Goal: Task Accomplishment & Management: Manage account settings

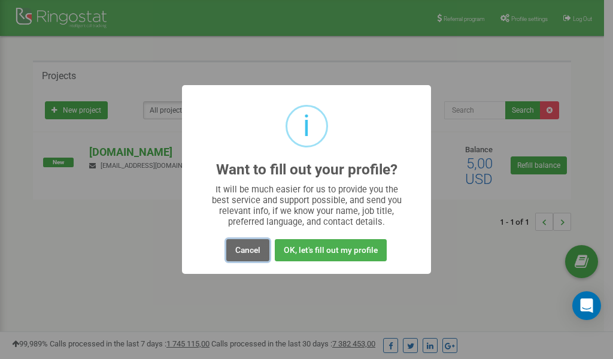
click at [249, 249] on button "Cancel" at bounding box center [247, 250] width 43 height 22
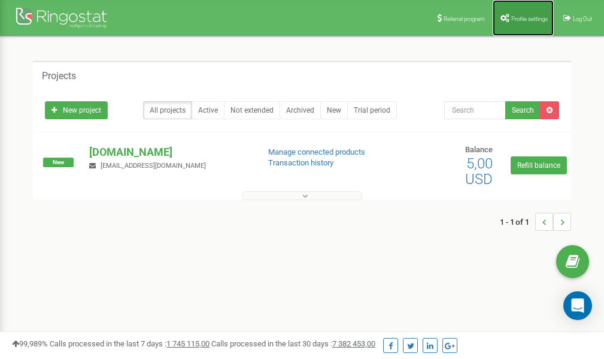
click at [522, 14] on link "Profile settings" at bounding box center [523, 18] width 61 height 36
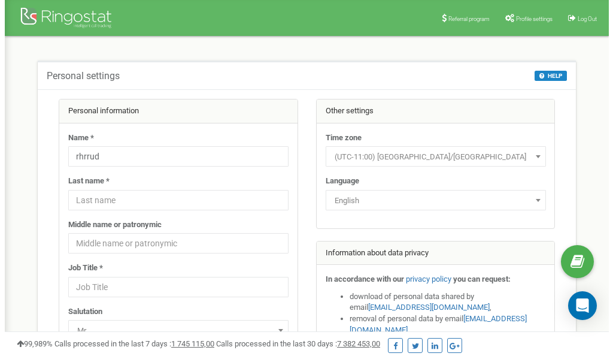
scroll to position [60, 0]
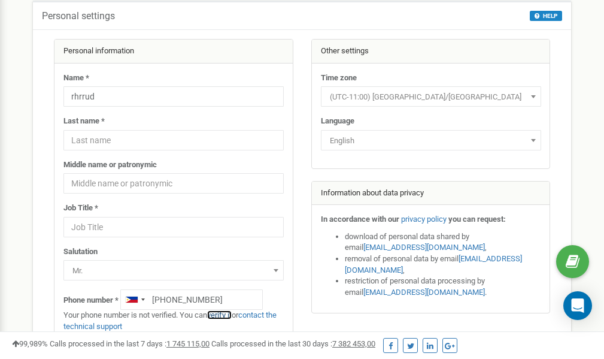
click at [227, 315] on link "verify it" at bounding box center [219, 314] width 25 height 9
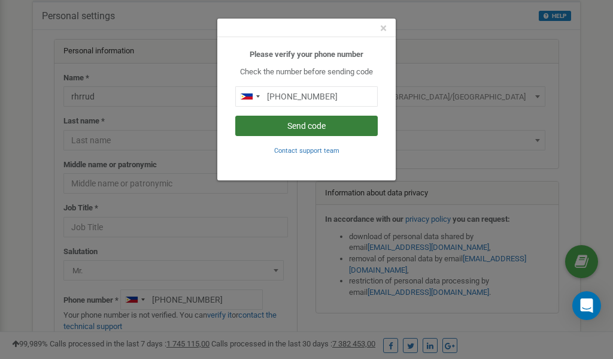
click at [297, 130] on button "Send code" at bounding box center [306, 126] width 143 height 20
